Goal: Navigation & Orientation: Find specific page/section

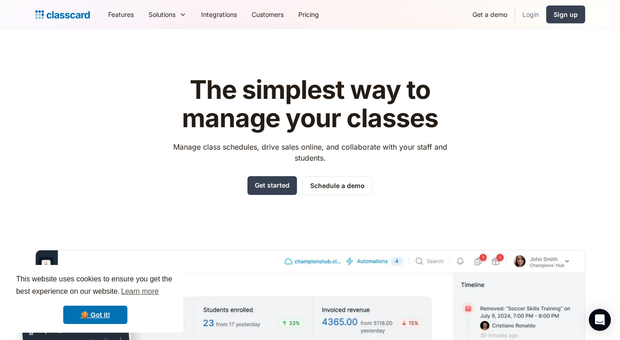
click at [542, 15] on link "Login" at bounding box center [530, 14] width 31 height 21
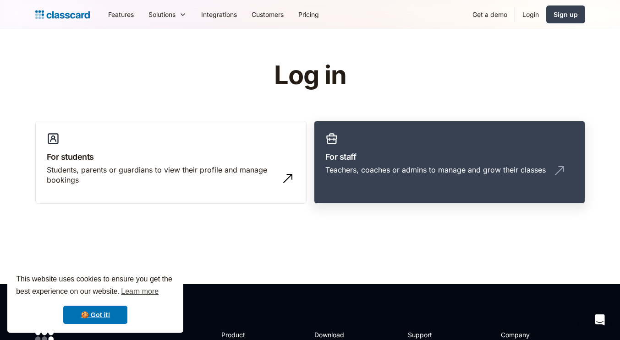
click at [372, 158] on h3 "For staff" at bounding box center [449, 157] width 248 height 12
